Goal: Register for event/course

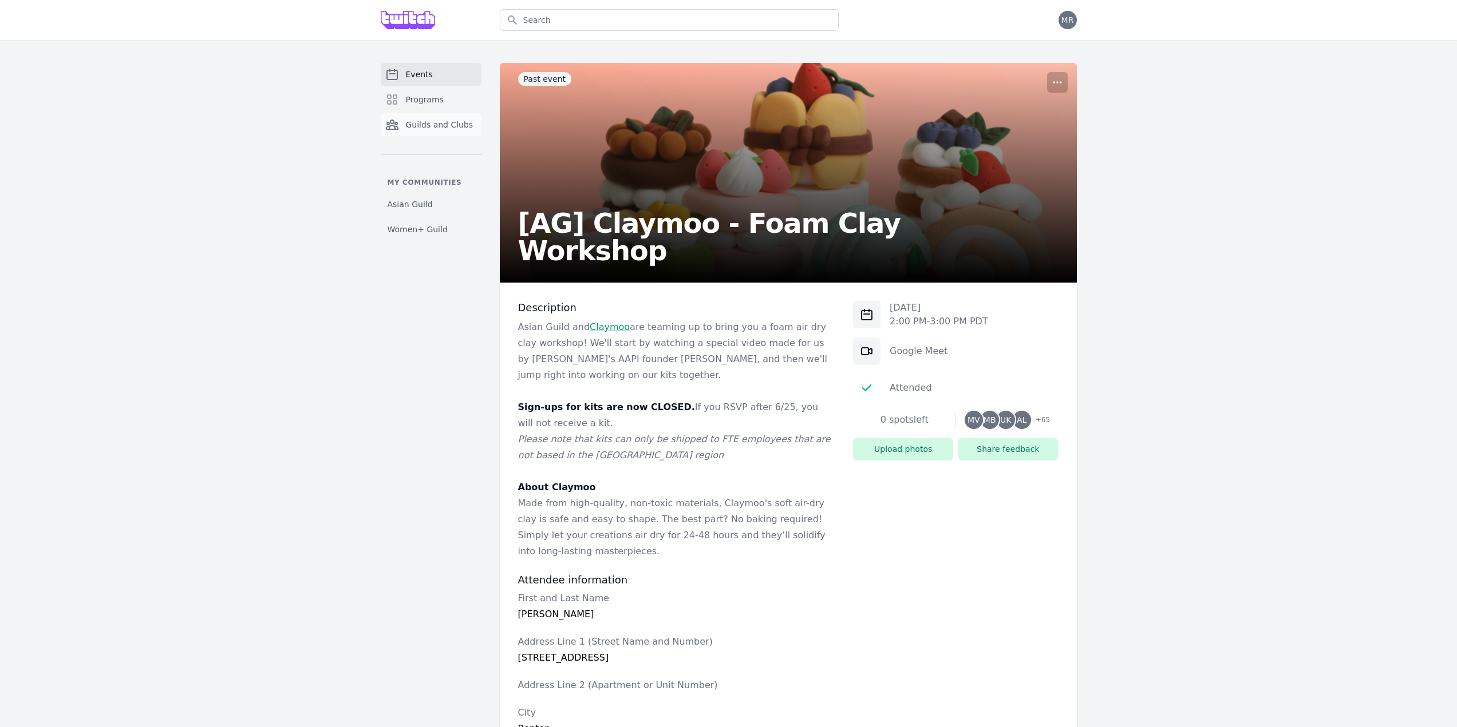
click at [445, 117] on link "Guilds and Clubs" at bounding box center [431, 124] width 101 height 23
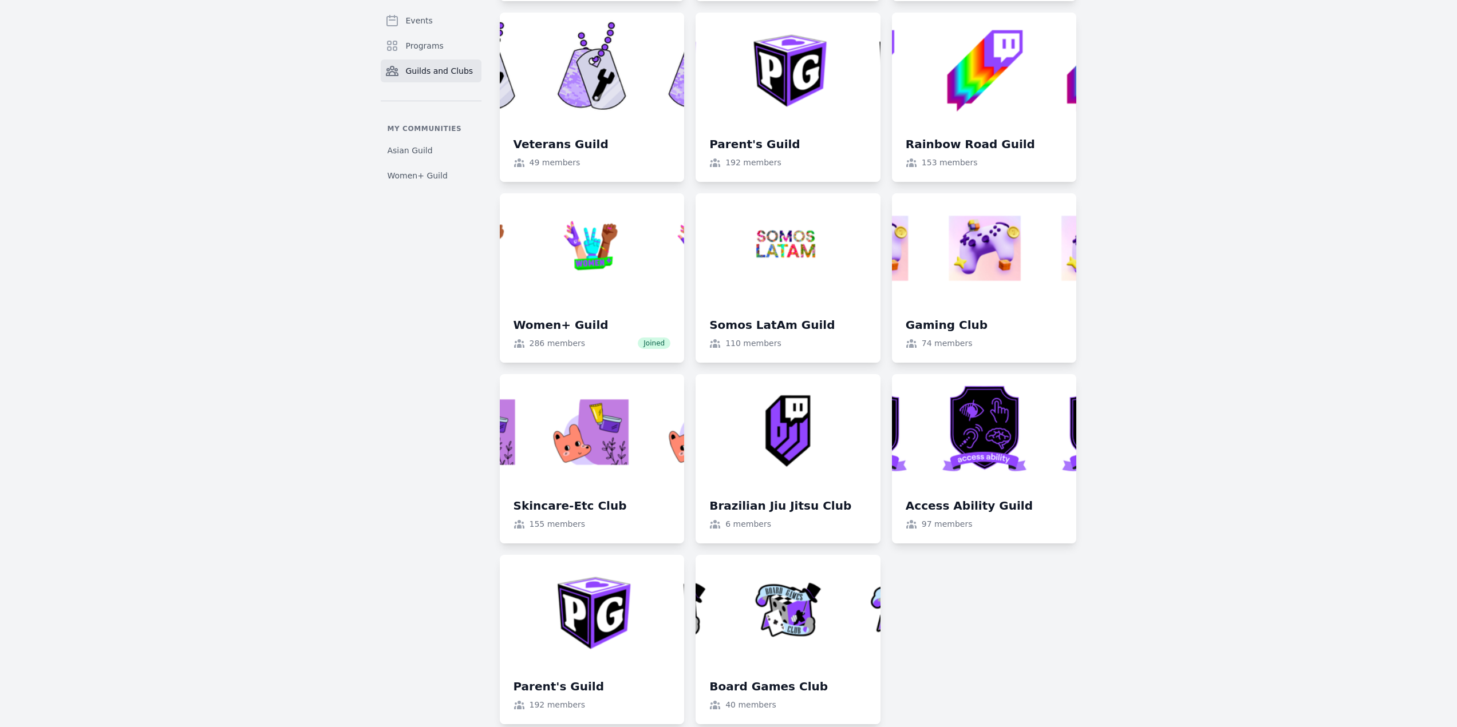
scroll to position [899, 0]
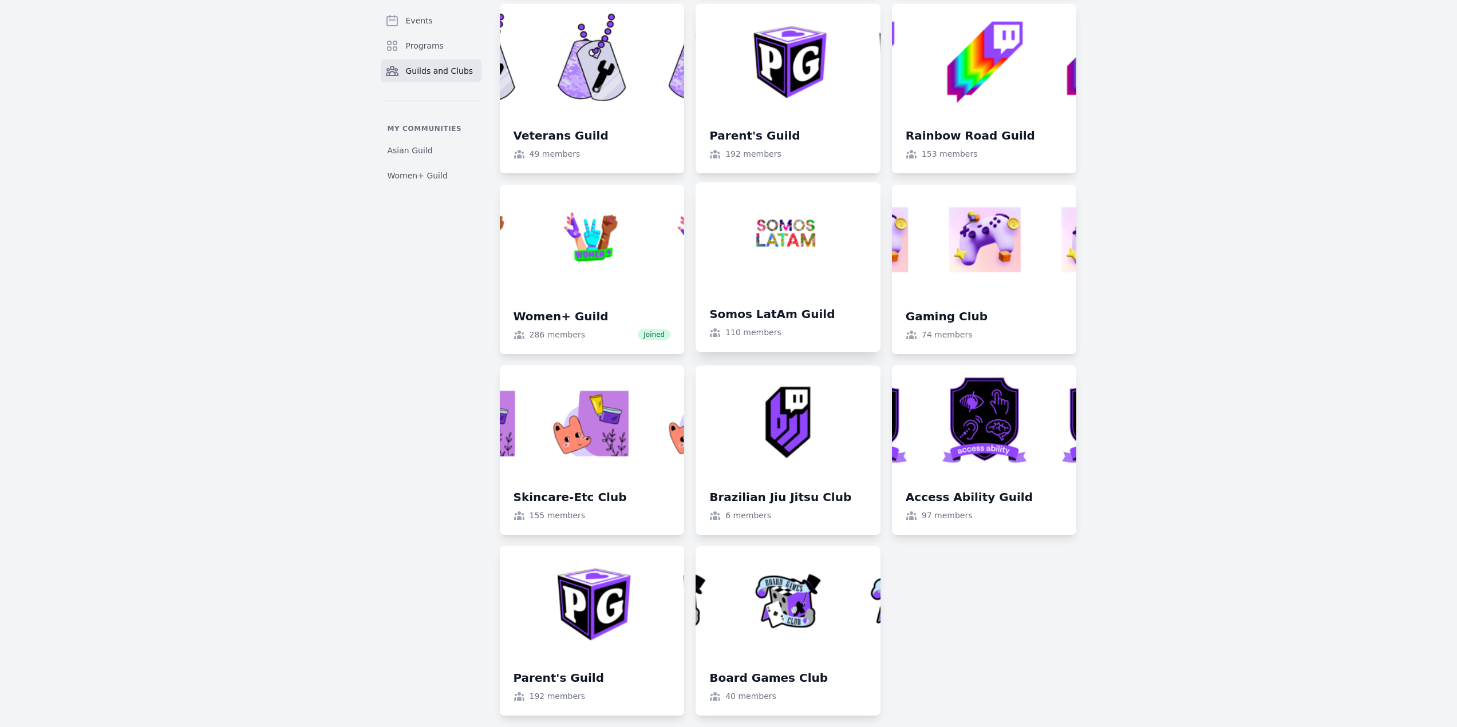
click at [786, 244] on link at bounding box center [787, 267] width 185 height 169
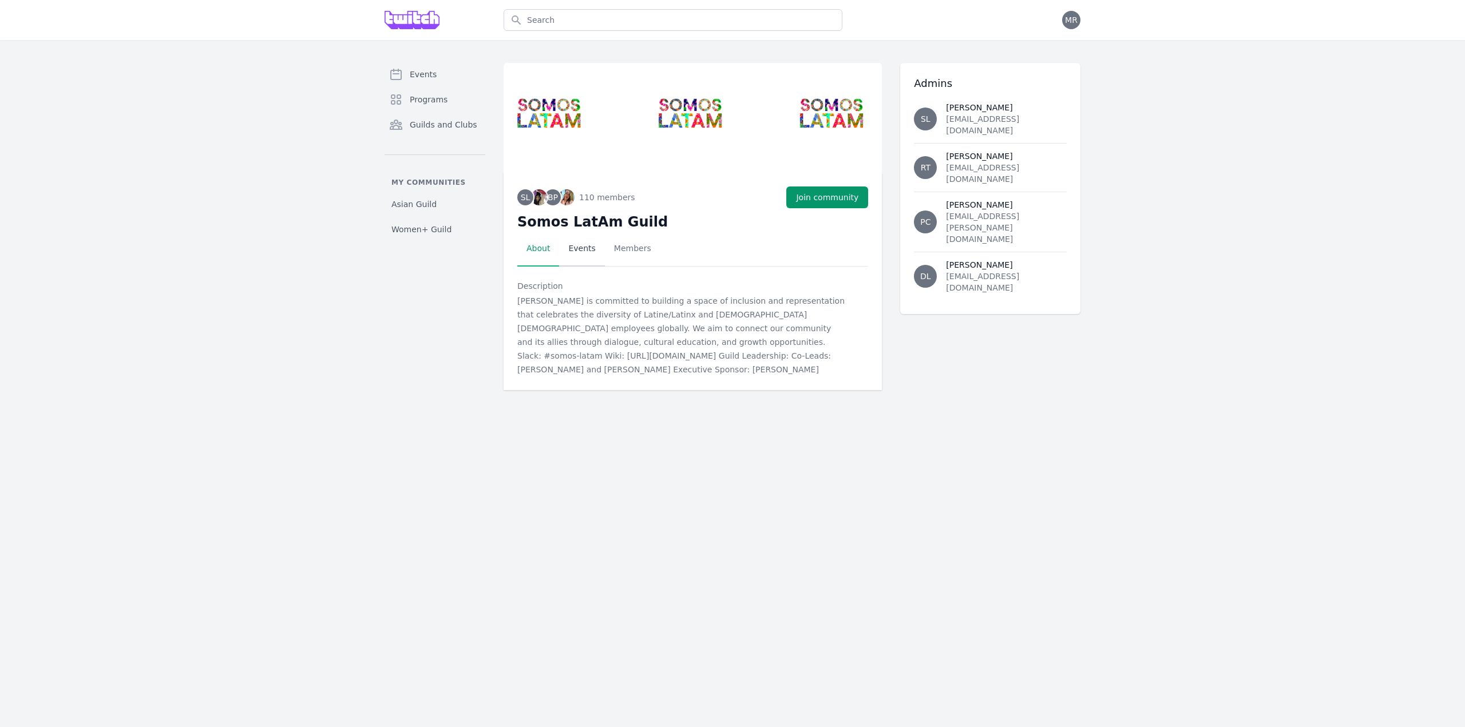
click at [572, 248] on link "Events" at bounding box center [581, 248] width 45 height 35
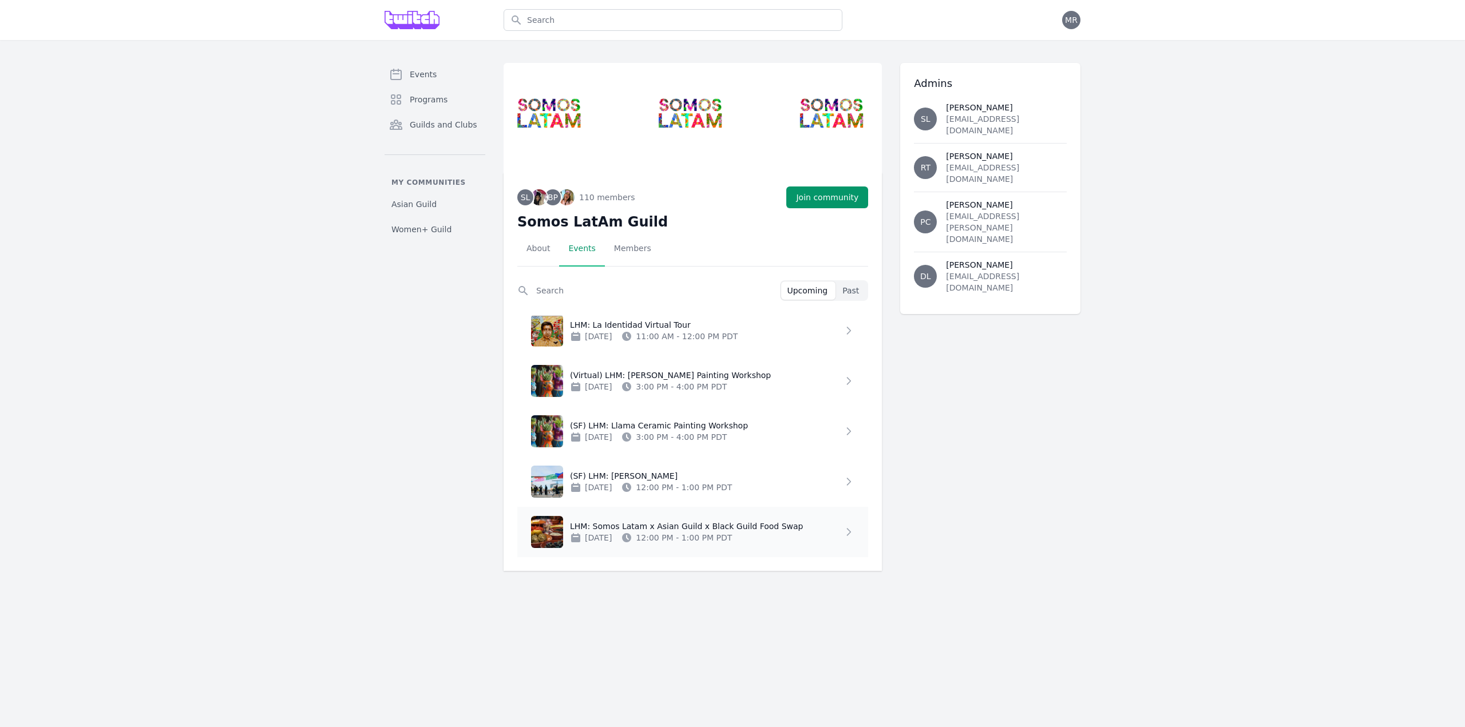
click at [729, 528] on p "LHM: Somos Latam x Asian Guild x Black Guild Food Swap" at bounding box center [706, 526] width 273 height 11
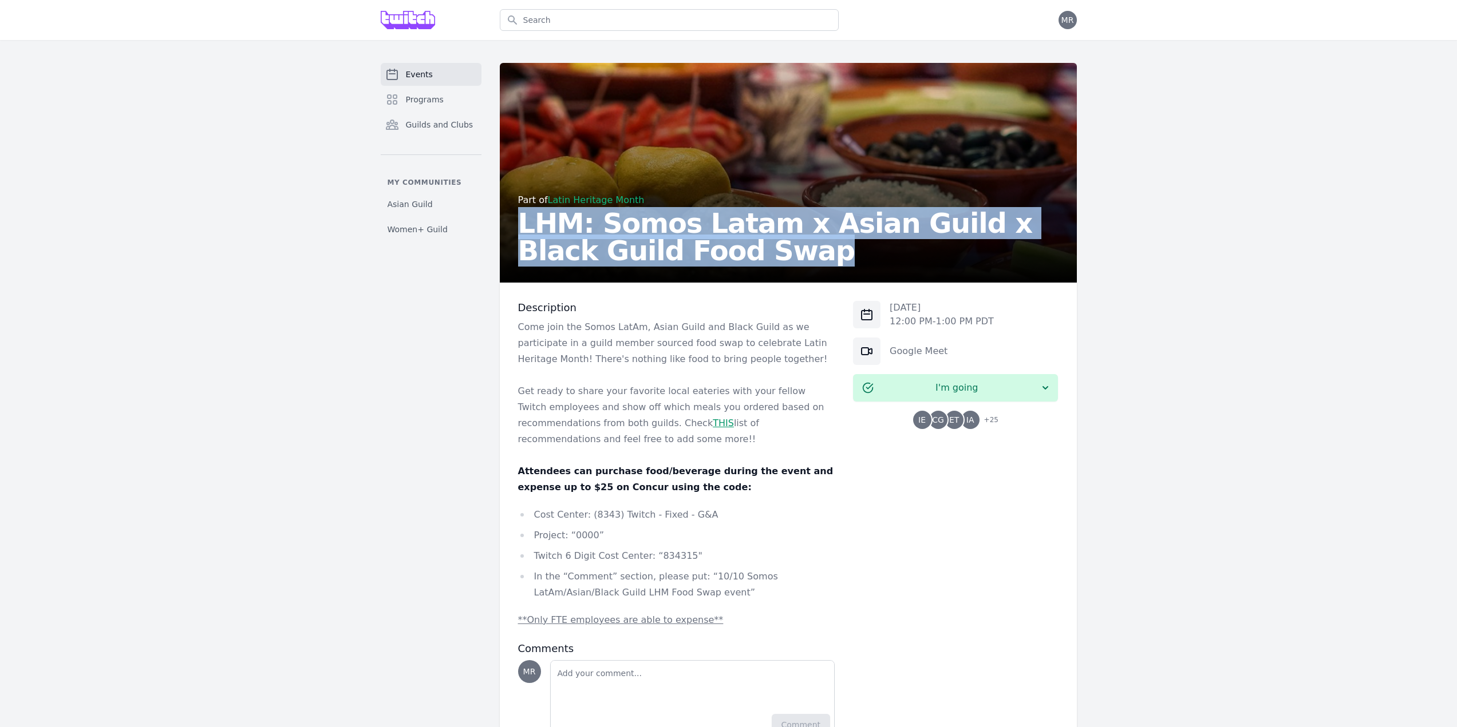
drag, startPoint x: 759, startPoint y: 250, endPoint x: 521, endPoint y: 230, distance: 238.9
click at [521, 230] on h2 "LHM: Somos Latam x Asian Guild x Black Guild Food Swap" at bounding box center [788, 236] width 540 height 55
copy h2 "LHM: Somos Latam x Asian Guild x Black Guild Food Swap"
drag, startPoint x: 687, startPoint y: 433, endPoint x: 662, endPoint y: 425, distance: 25.9
click at [662, 425] on p "Get ready to share your favorite local eateries with your fellow Twitch employe…" at bounding box center [676, 415] width 317 height 64
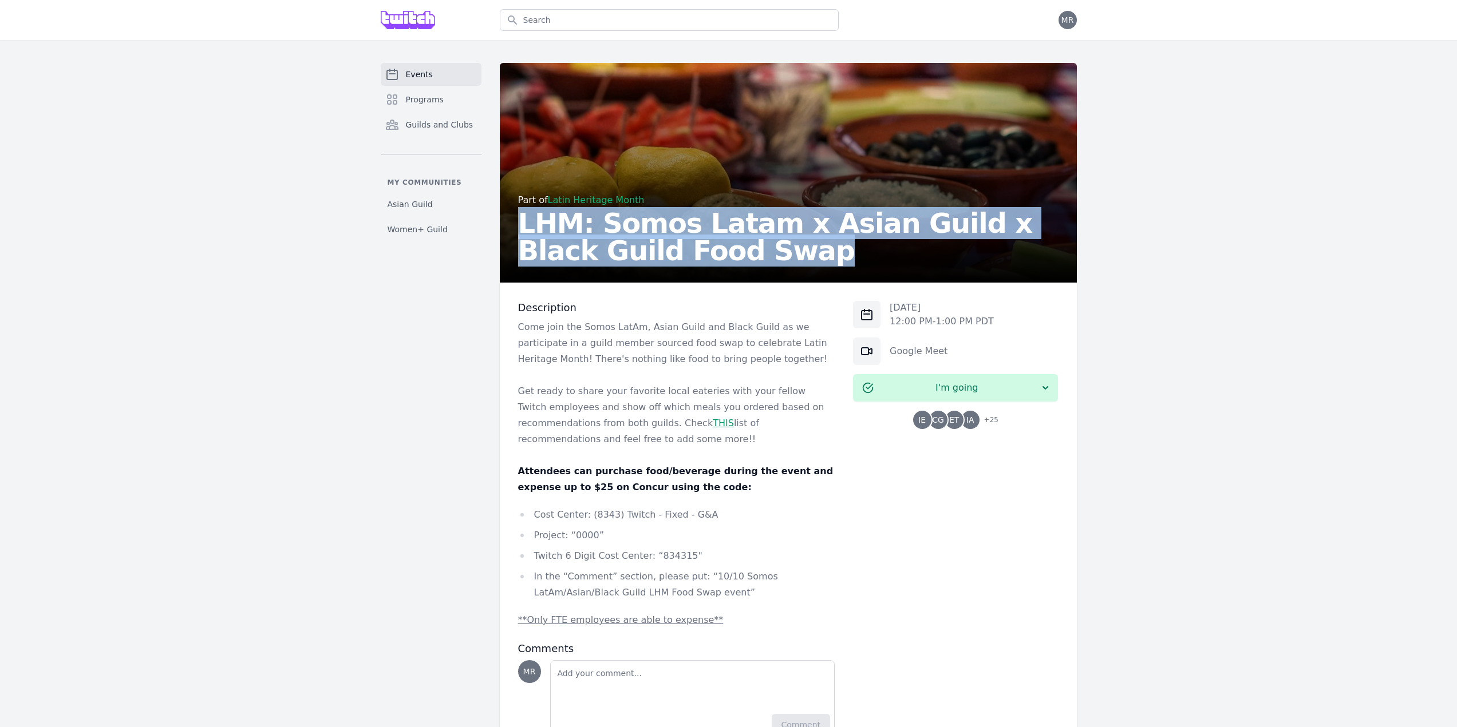
copy p "Check THIS list of recommendations and feel free to add some more!!"
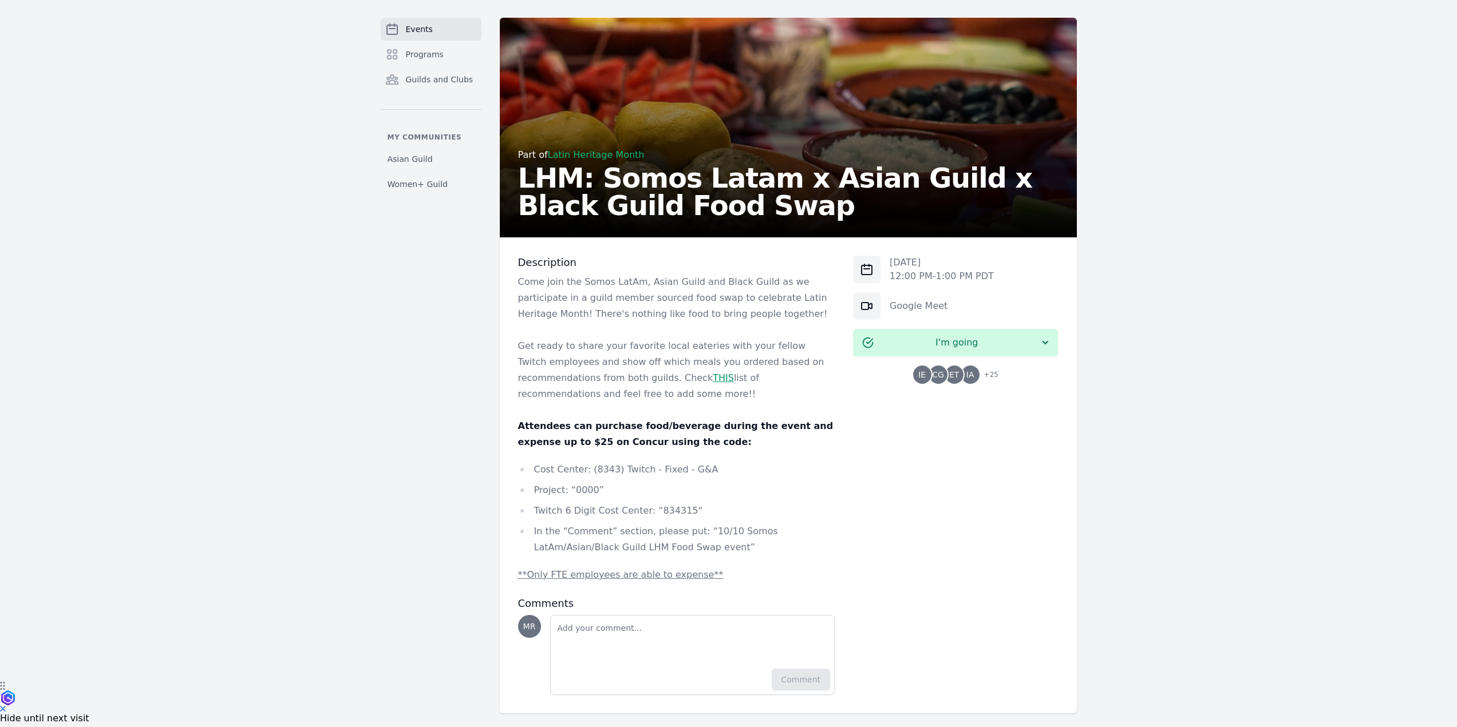
scroll to position [54, 0]
